Goal: Task Accomplishment & Management: Use online tool/utility

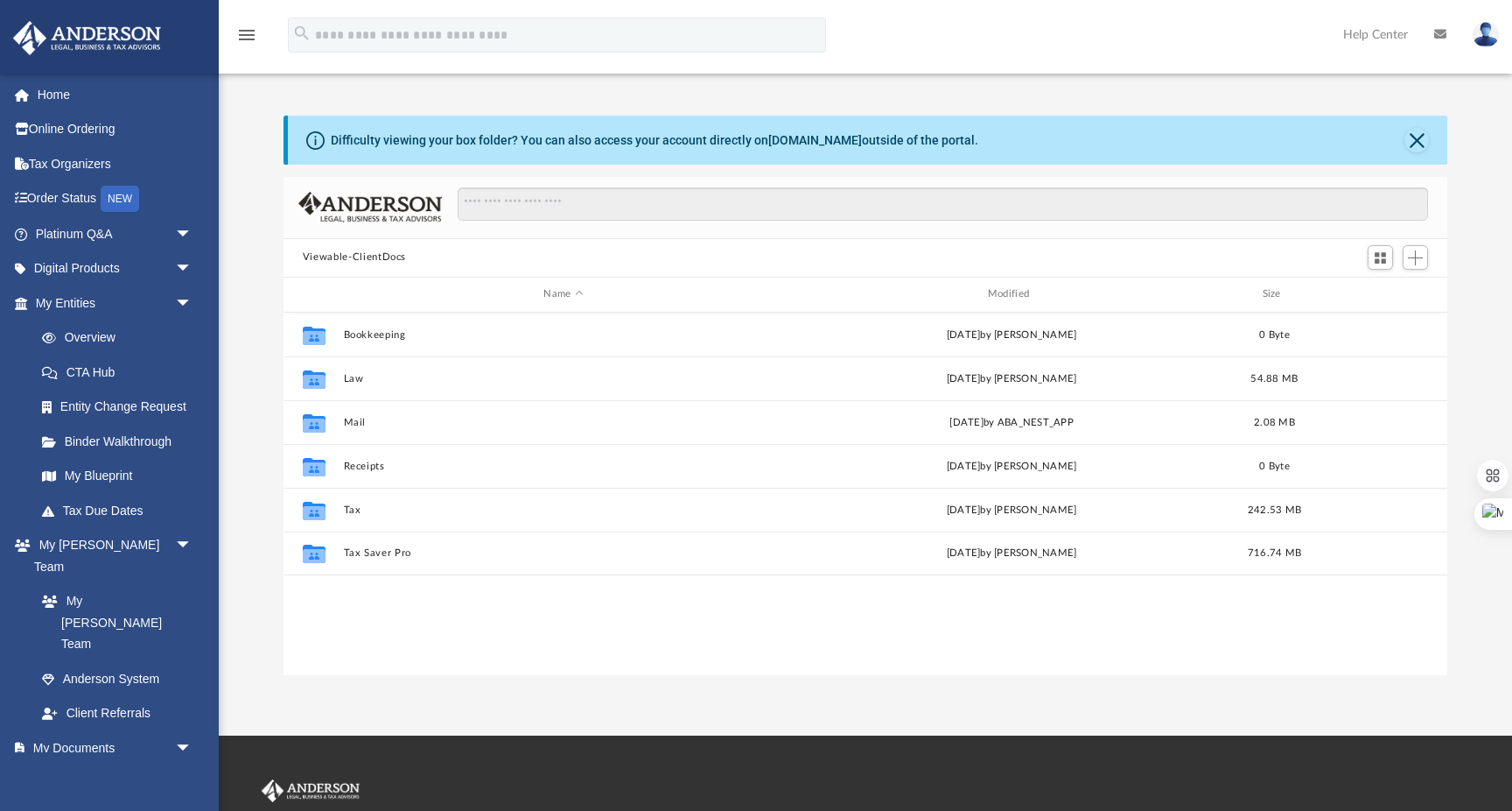
scroll to position [397, 1164]
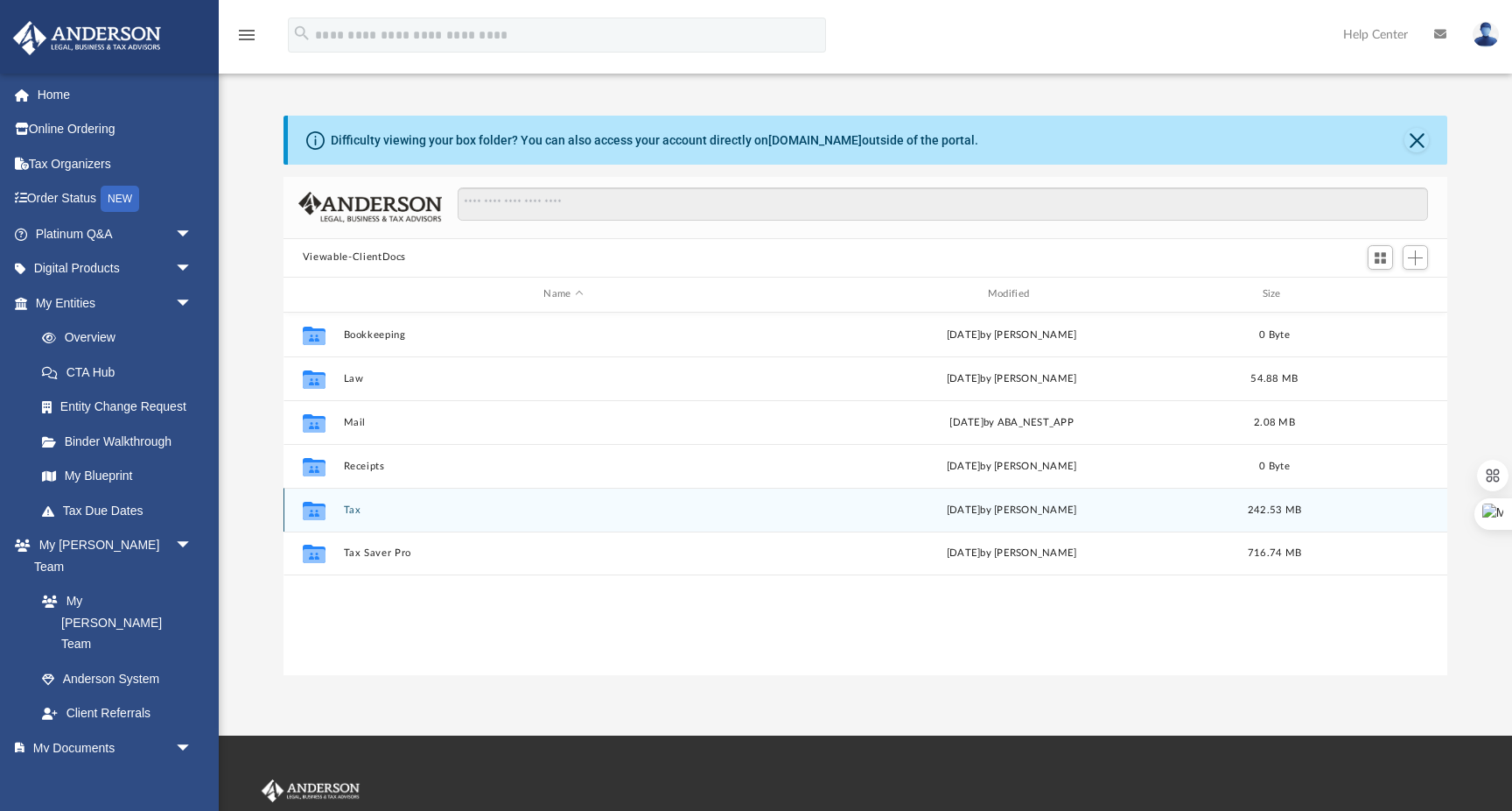
click at [348, 514] on button "Tax" at bounding box center [563, 509] width 440 height 11
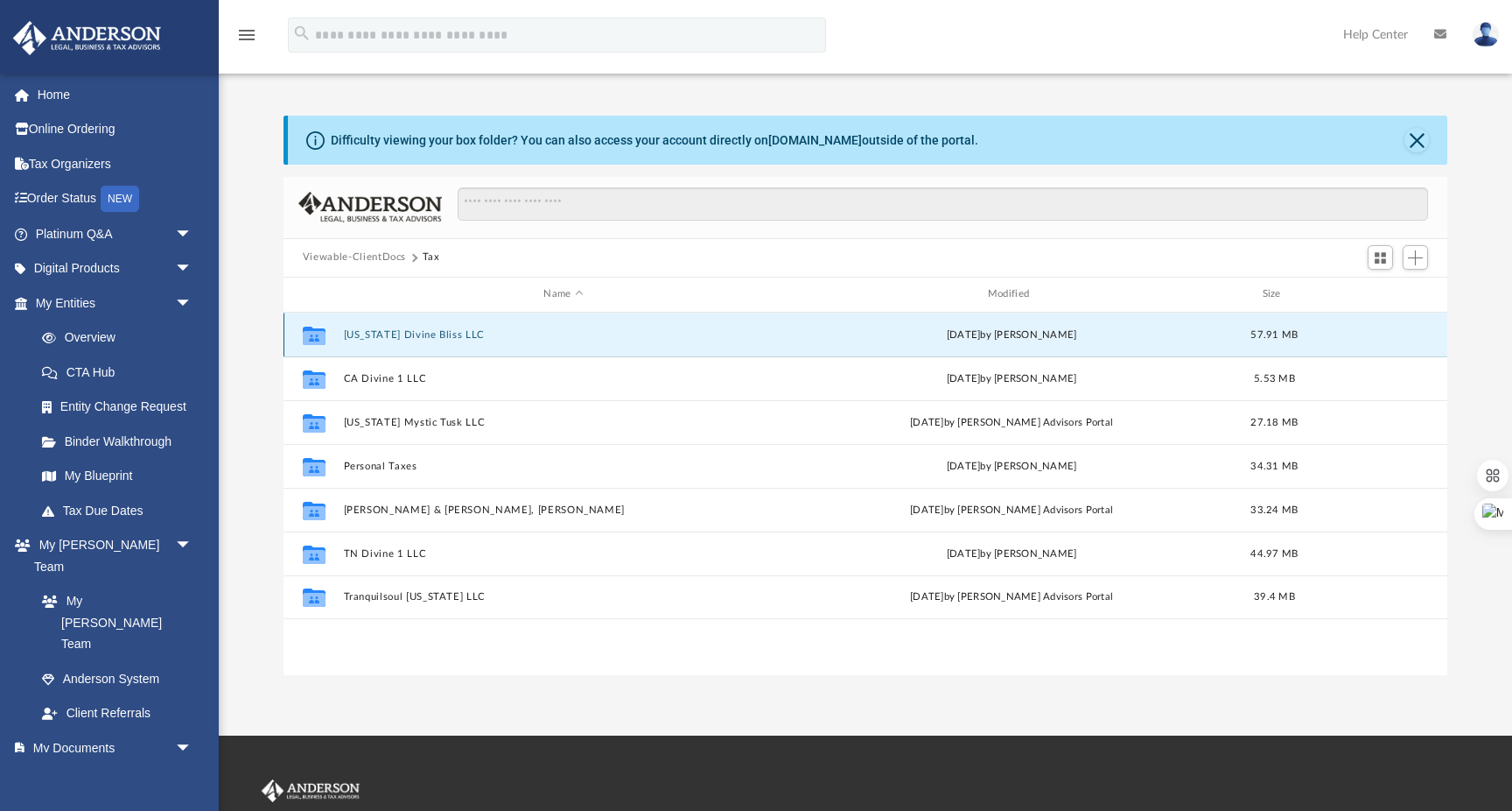
click at [424, 331] on button "[US_STATE] Divine Bliss LLC" at bounding box center [563, 334] width 440 height 11
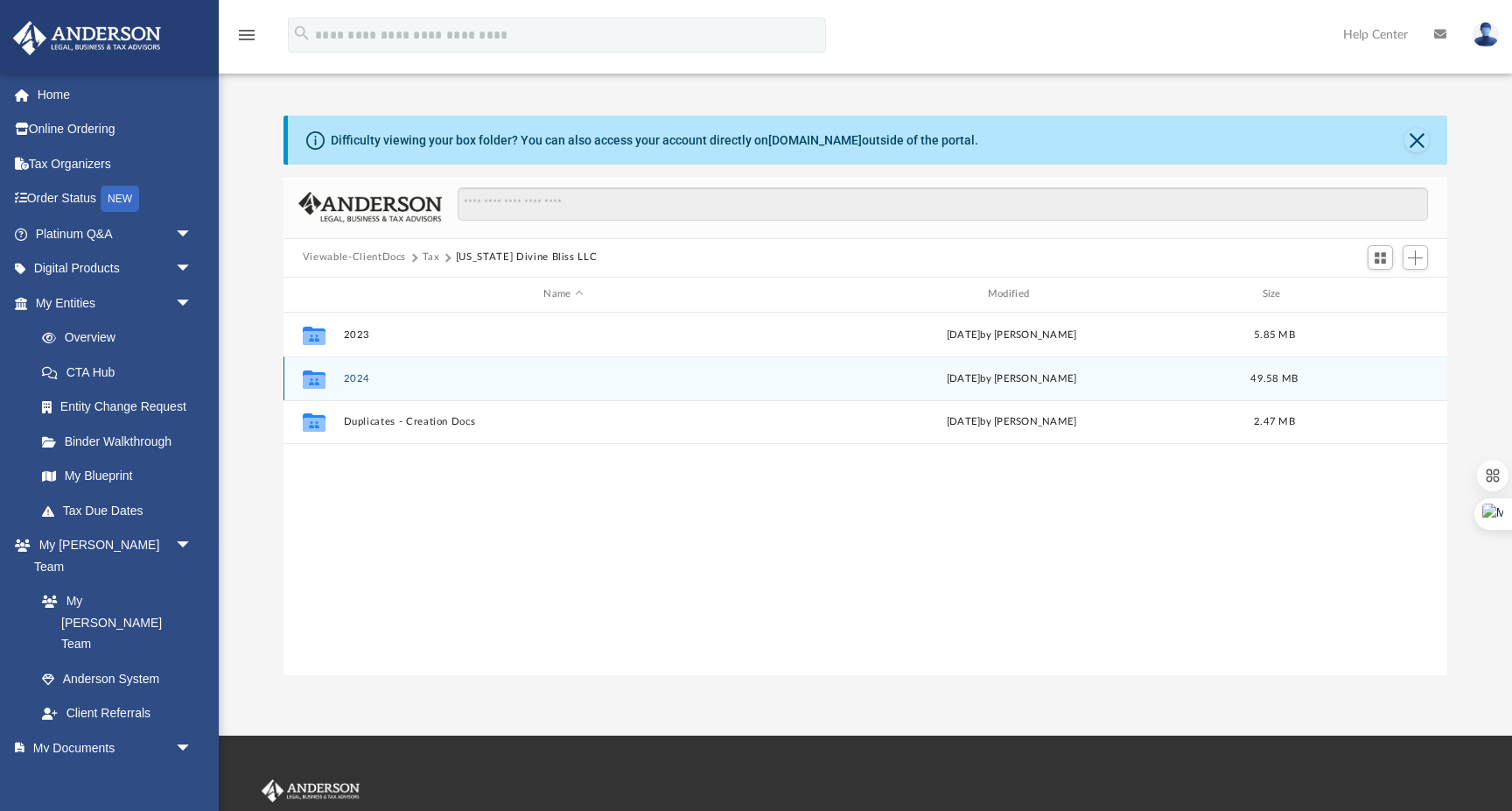
click at [358, 366] on div "Collaborated Folder 2024 [DATE] by [PERSON_NAME] 49.58 MB" at bounding box center [865, 378] width 1164 height 44
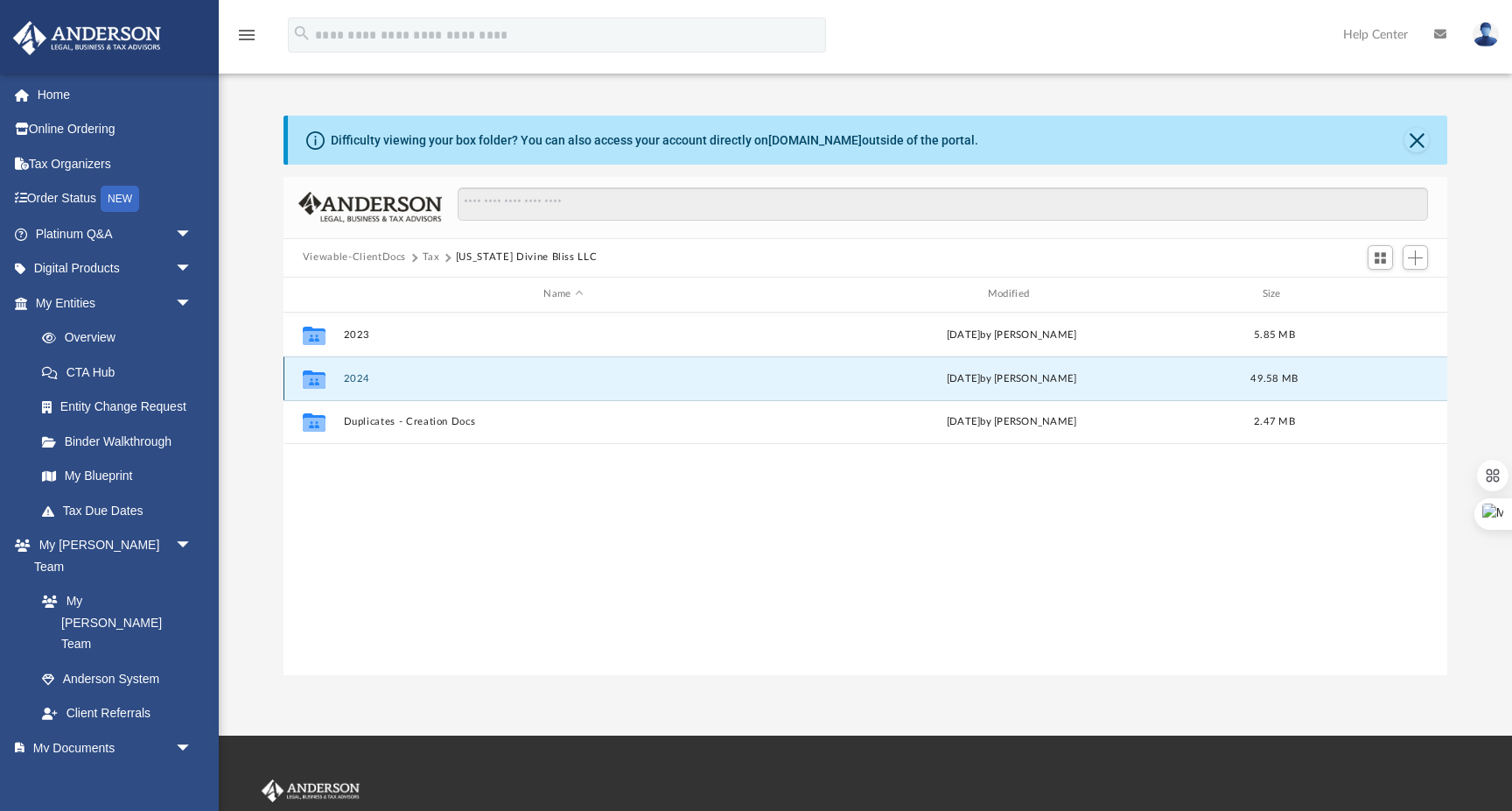
click at [360, 378] on button "2024" at bounding box center [563, 378] width 440 height 11
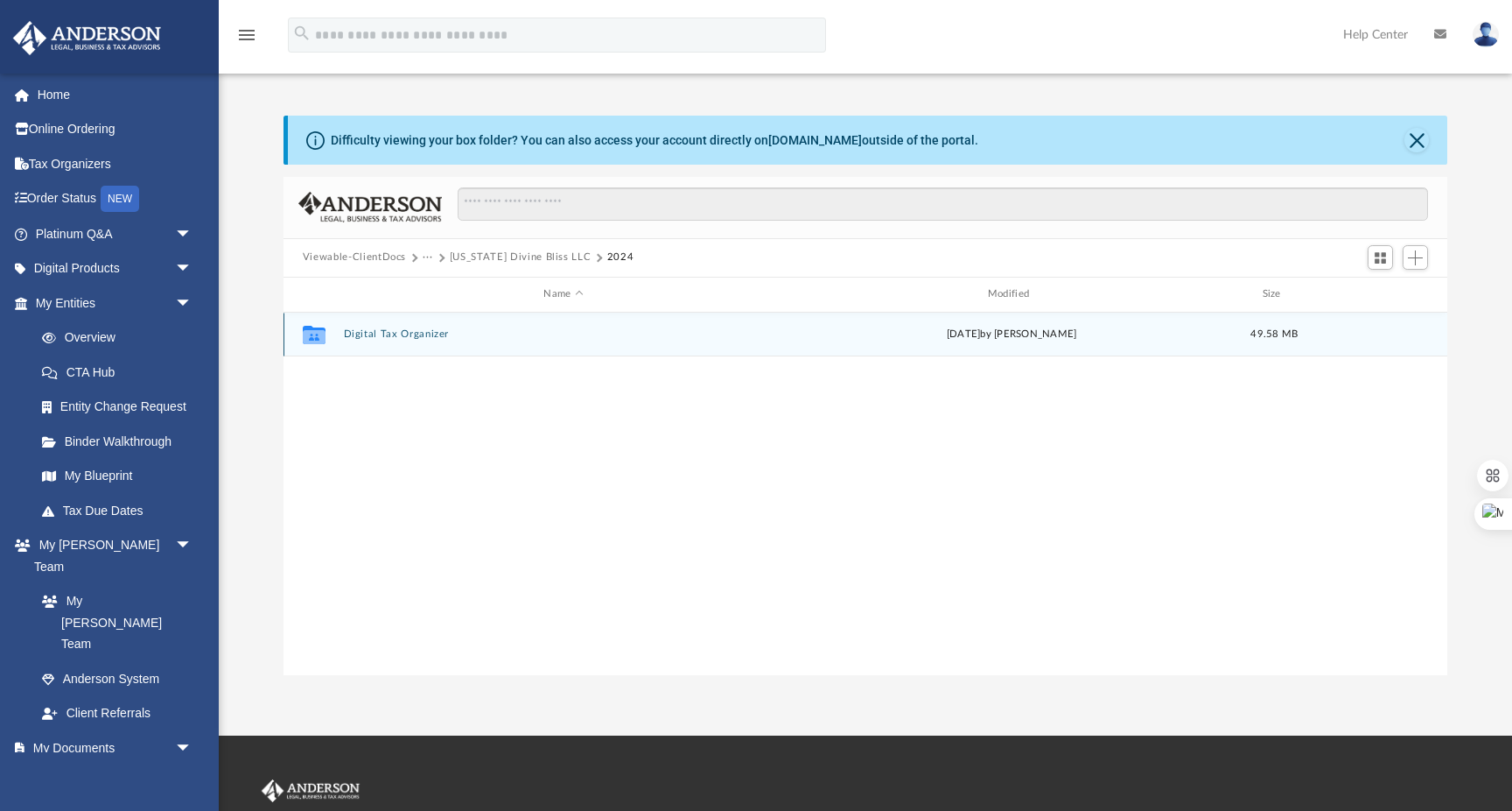
click at [393, 330] on button "Digital Tax Organizer" at bounding box center [563, 334] width 440 height 11
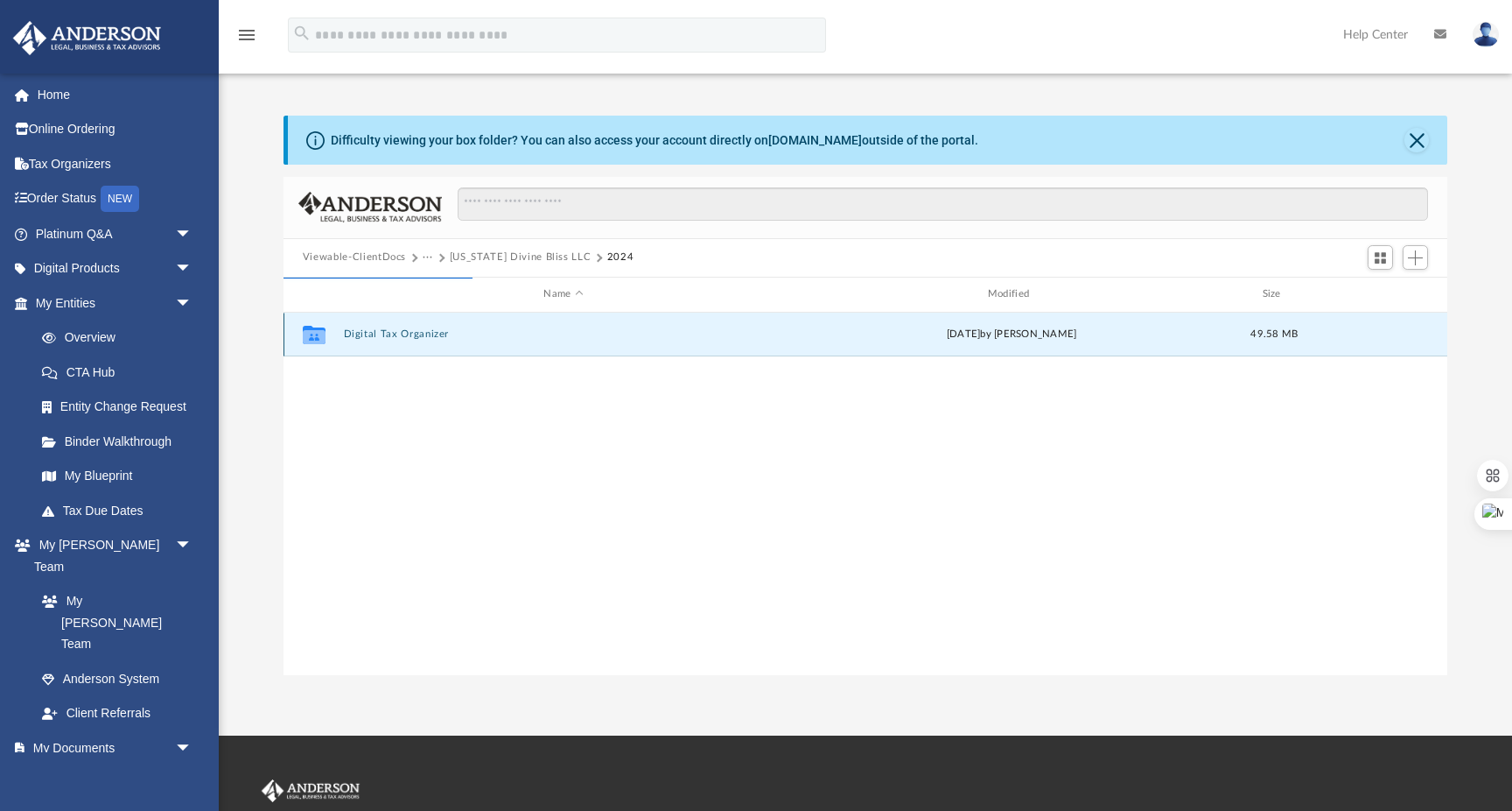
scroll to position [1, 1]
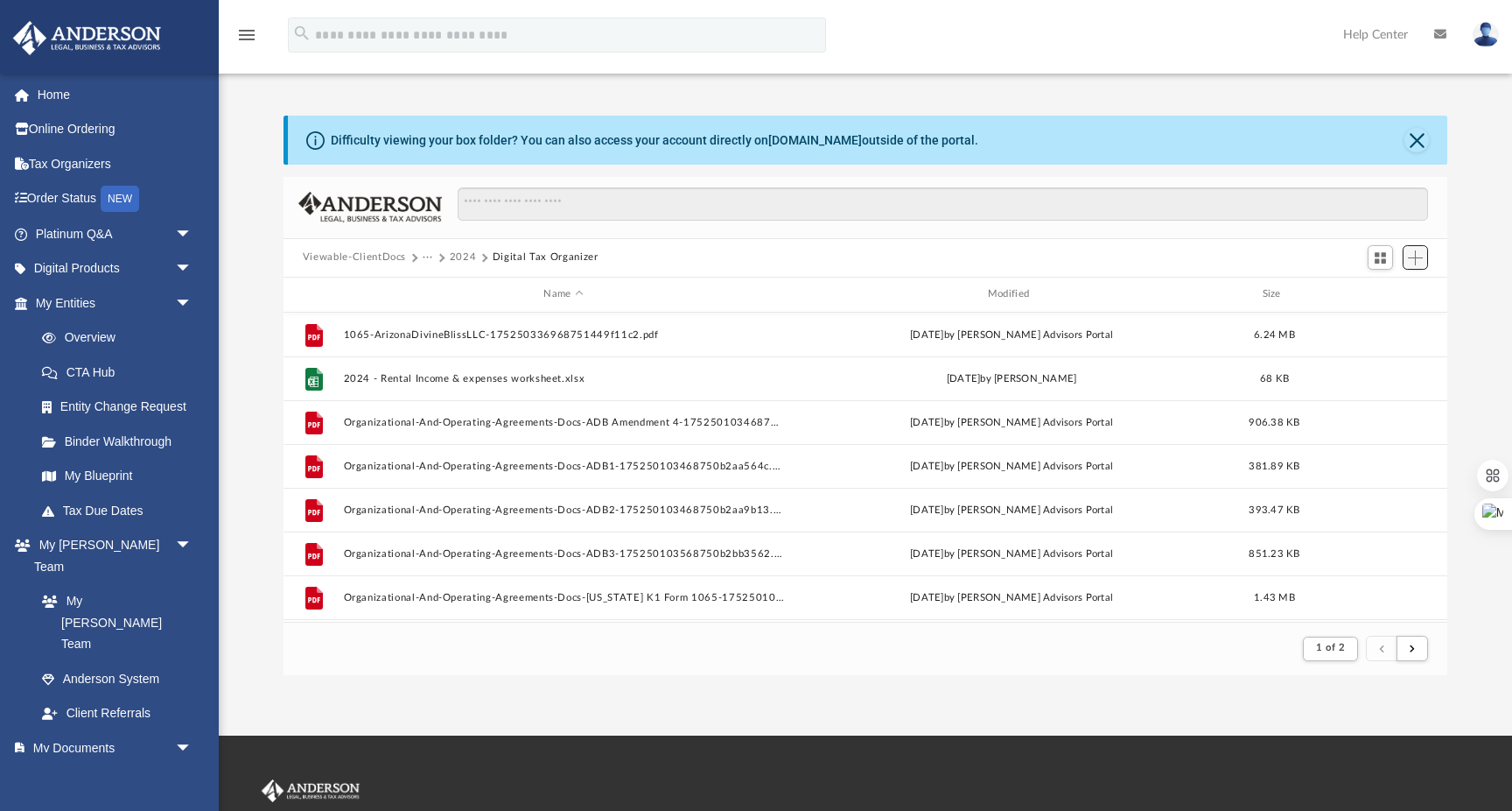
click at [1418, 251] on span "Add" at bounding box center [1415, 258] width 15 height 15
click at [1385, 289] on li "Upload" at bounding box center [1390, 292] width 56 height 18
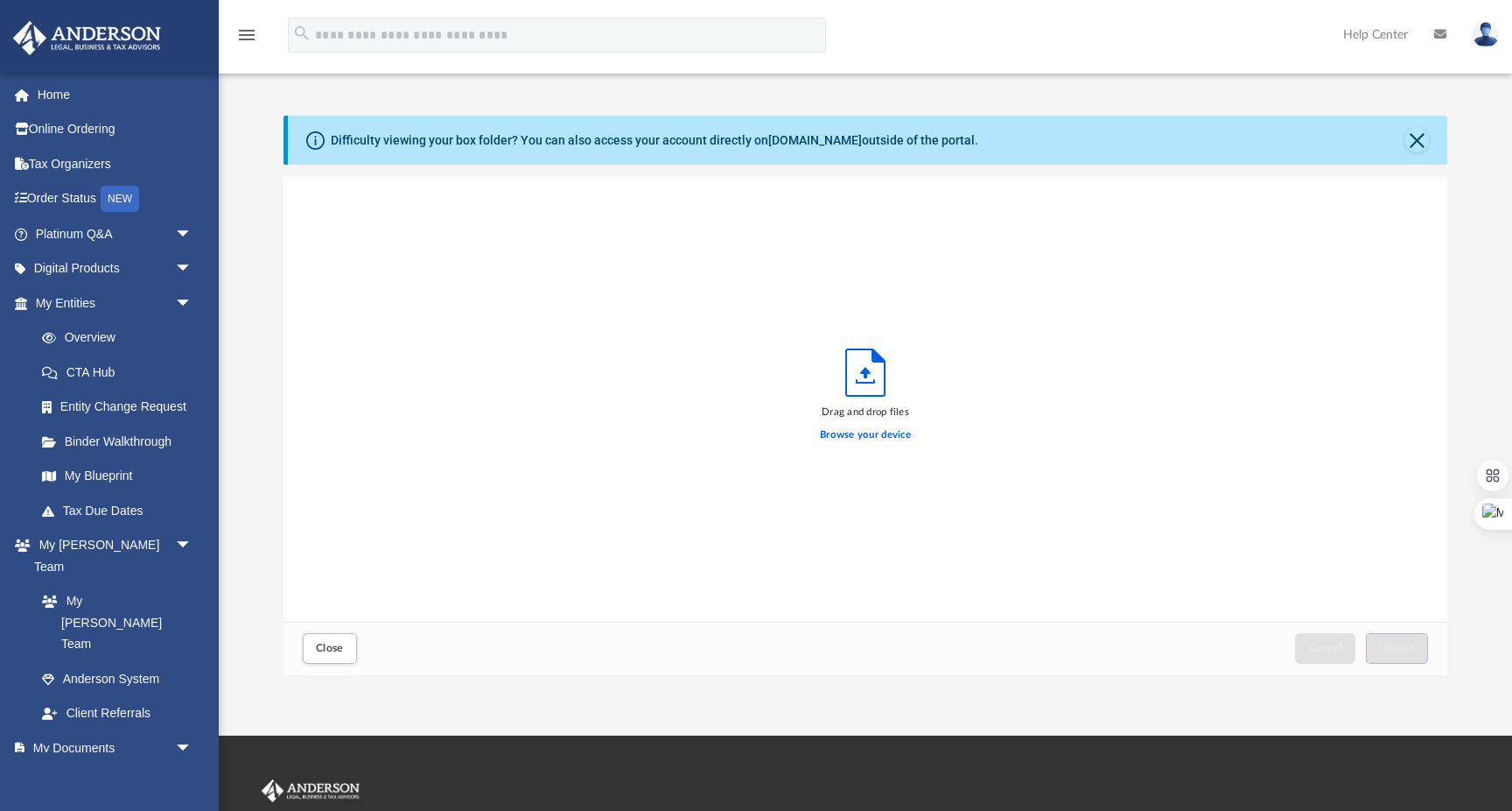
scroll to position [444, 1164]
click at [886, 428] on label "Browse your device" at bounding box center [865, 435] width 91 height 15
click at [0, 0] on input "Browse your device" at bounding box center [0, 0] width 0 height 0
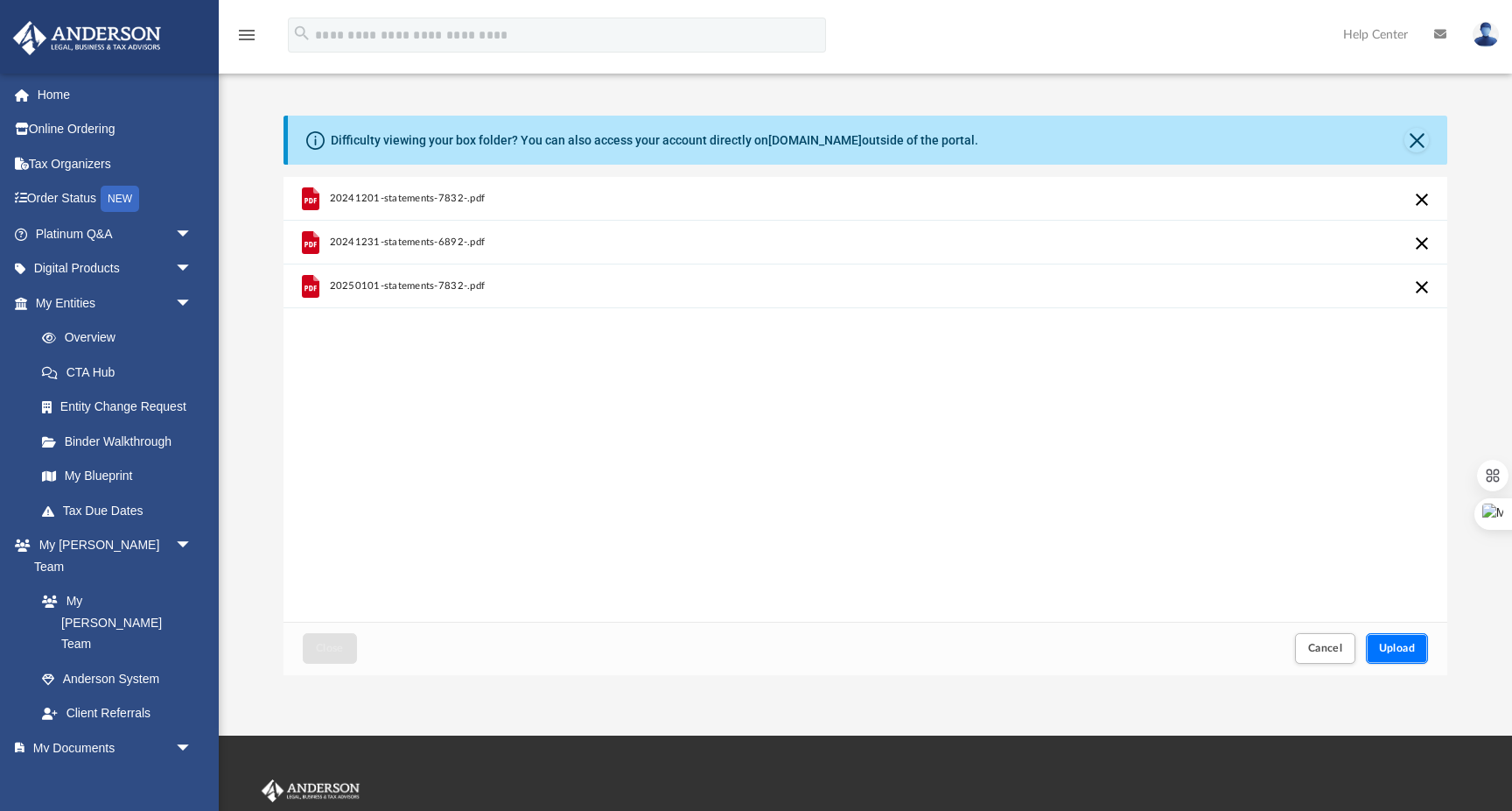
click at [1387, 649] on span "Upload" at bounding box center [1397, 648] width 36 height 11
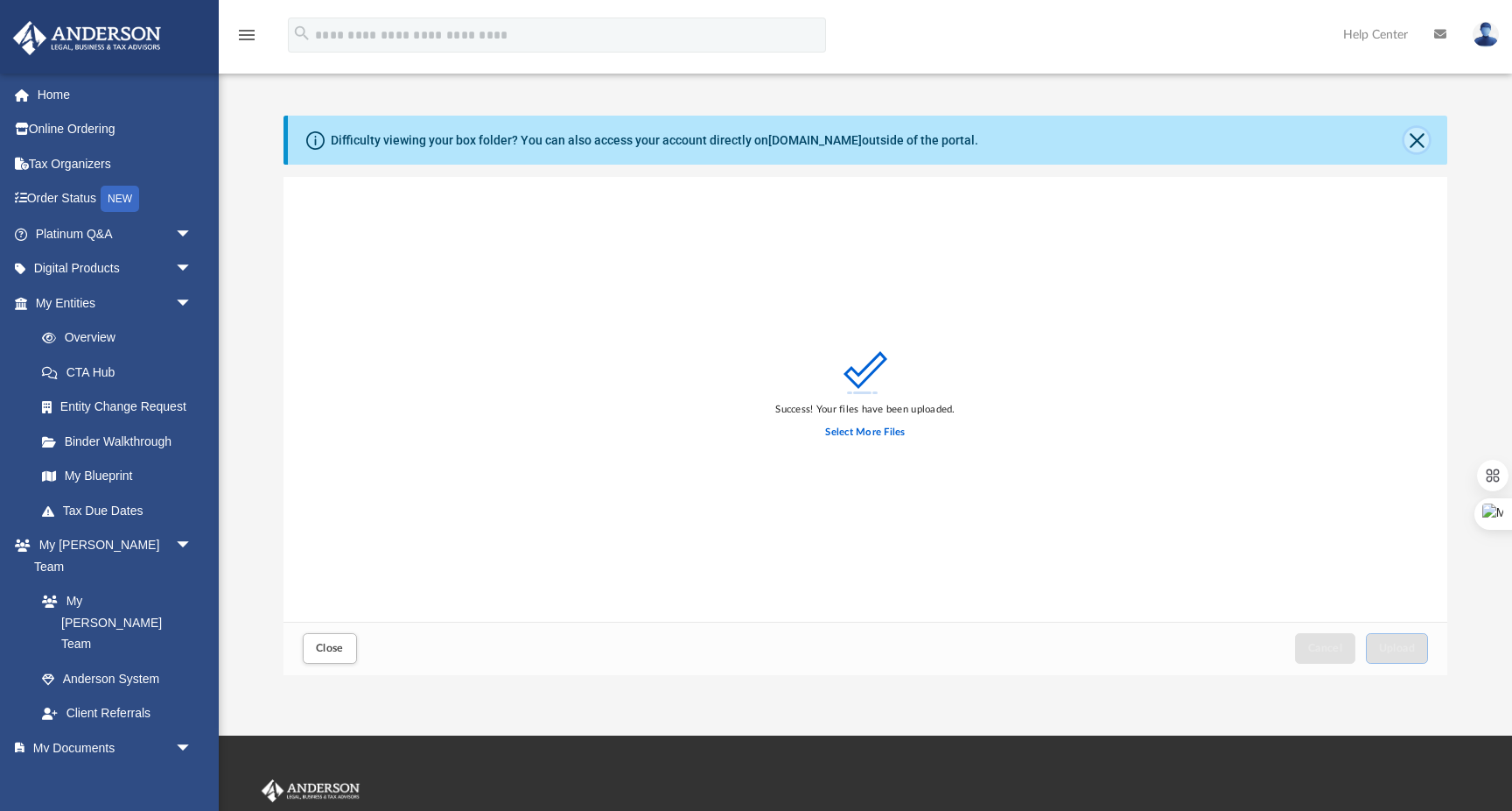
click at [1411, 146] on button "Close" at bounding box center [1416, 139] width 25 height 25
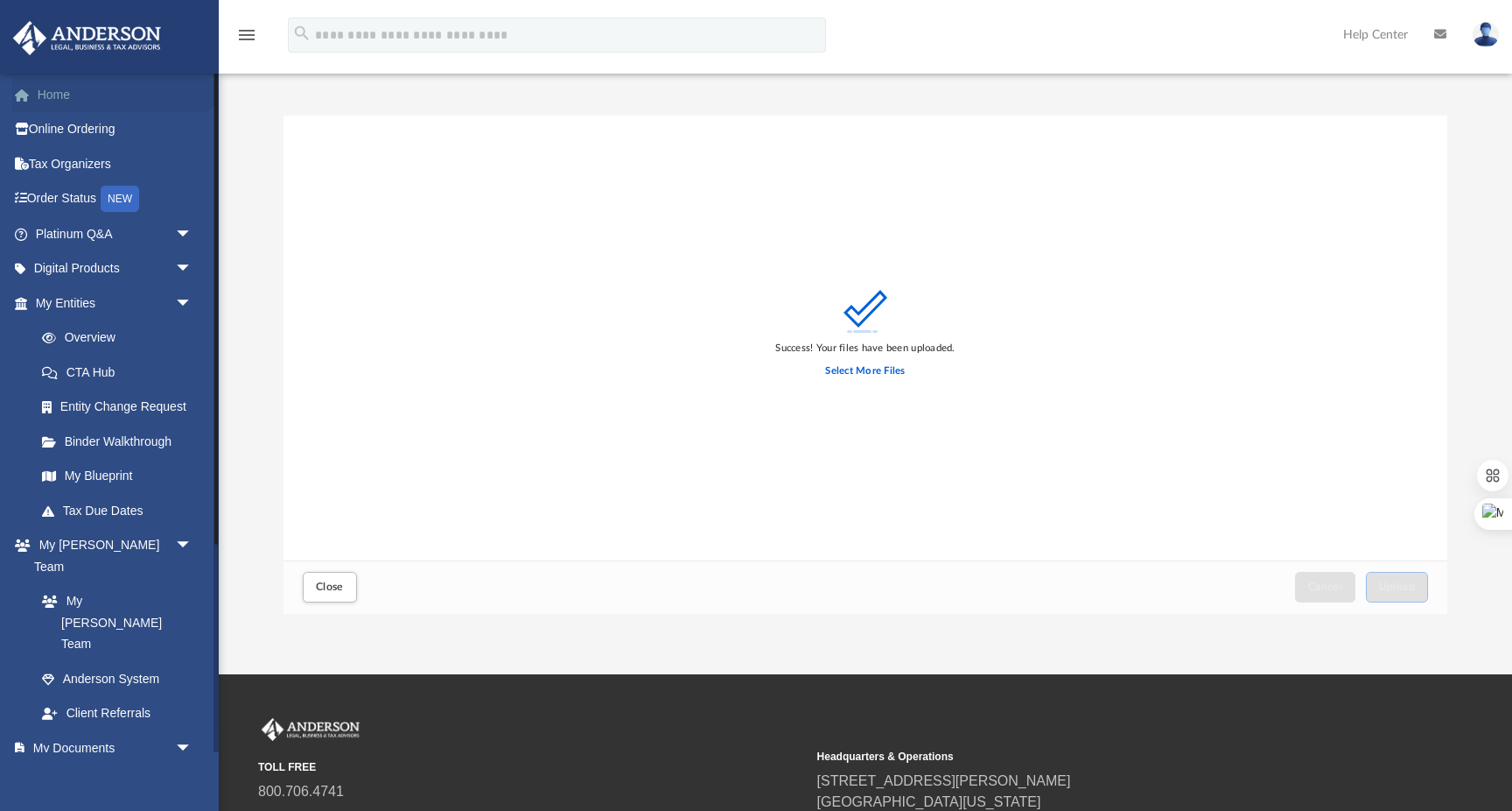
click at [66, 98] on link "Home" at bounding box center [115, 95] width 207 height 35
